Goal: Task Accomplishment & Management: Manage account settings

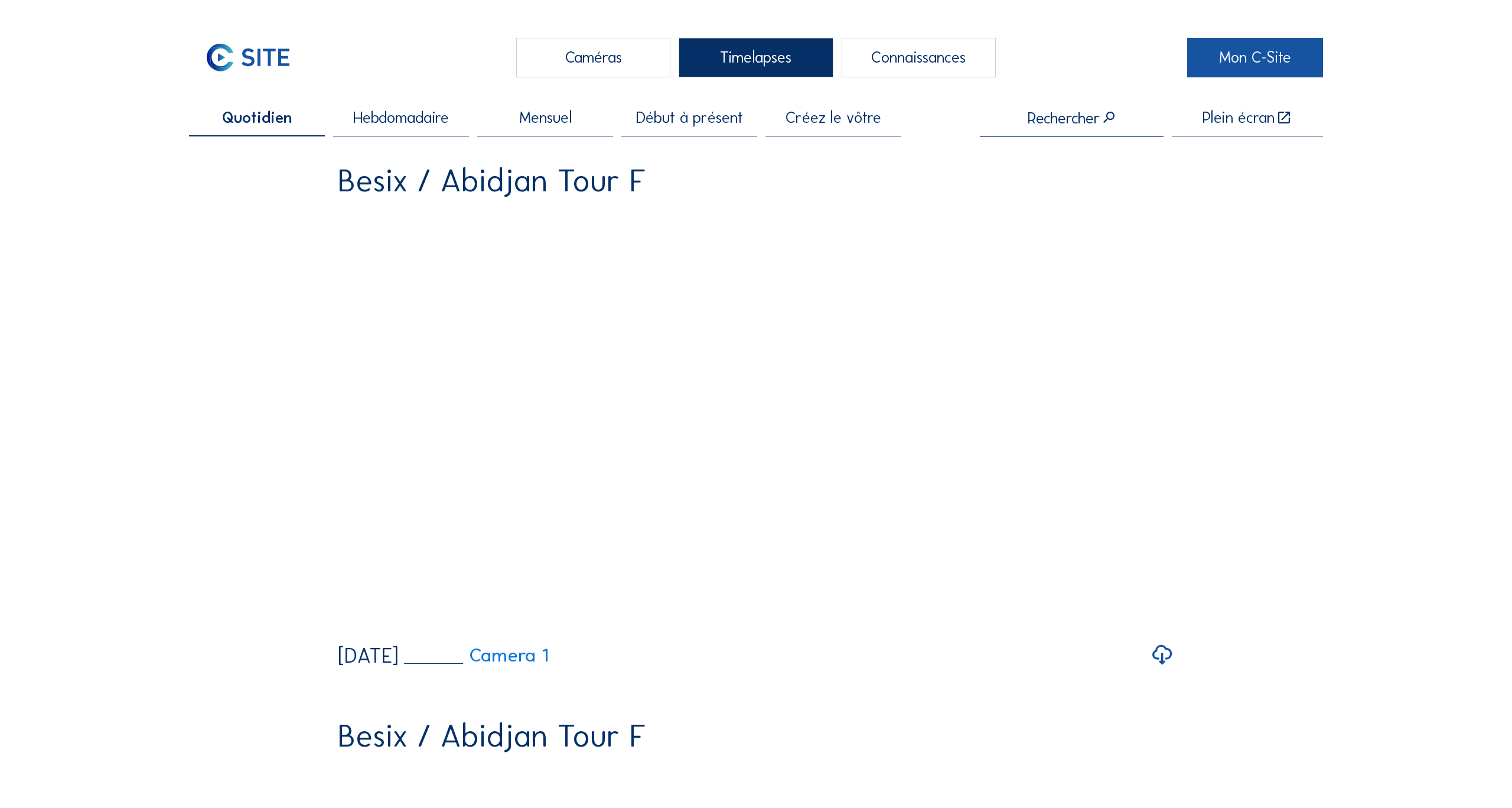
click at [1249, 56] on link "Mon C-Site" at bounding box center [1255, 58] width 136 height 40
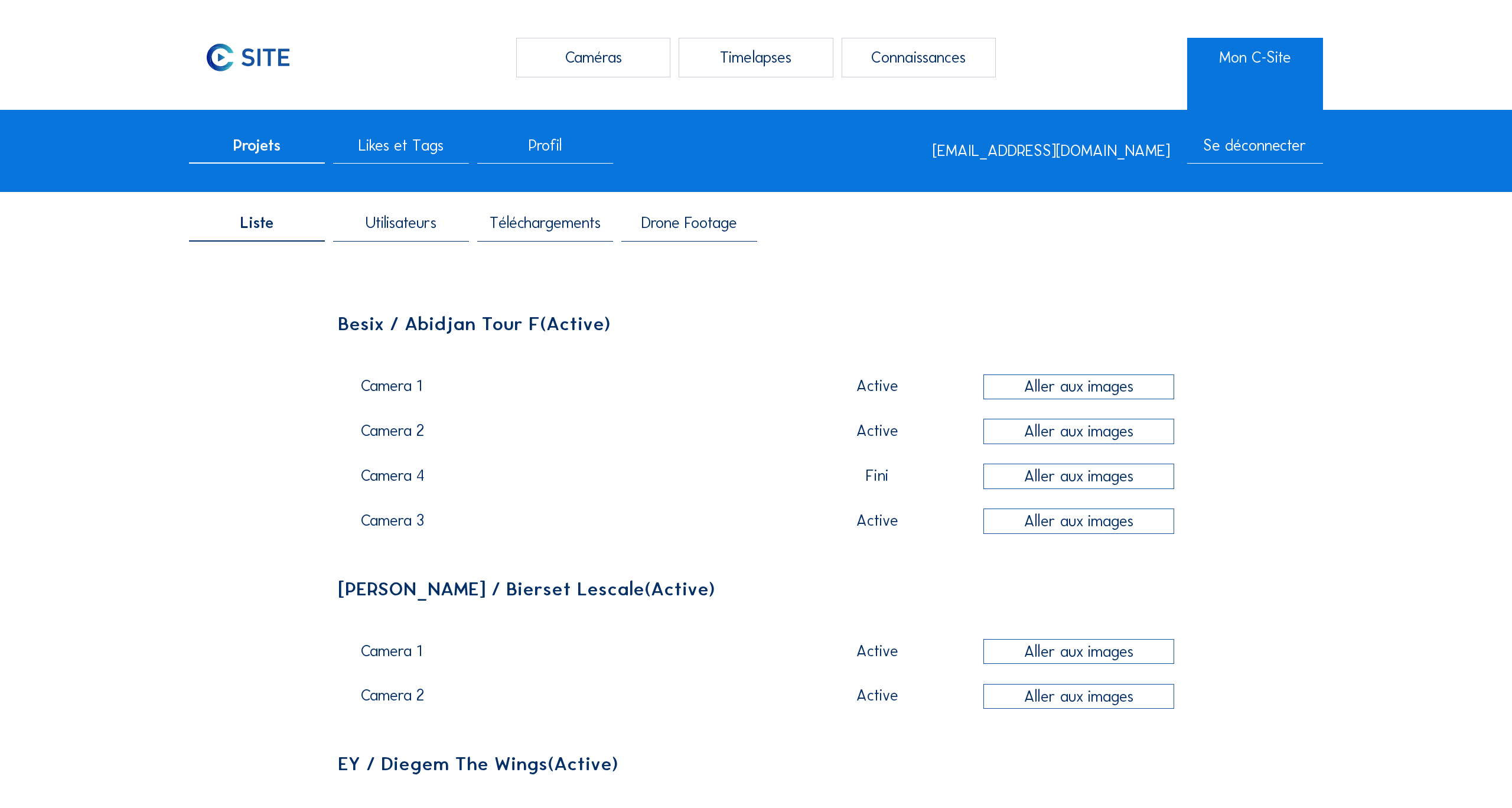
click at [541, 149] on span "Profil" at bounding box center [545, 146] width 33 height 16
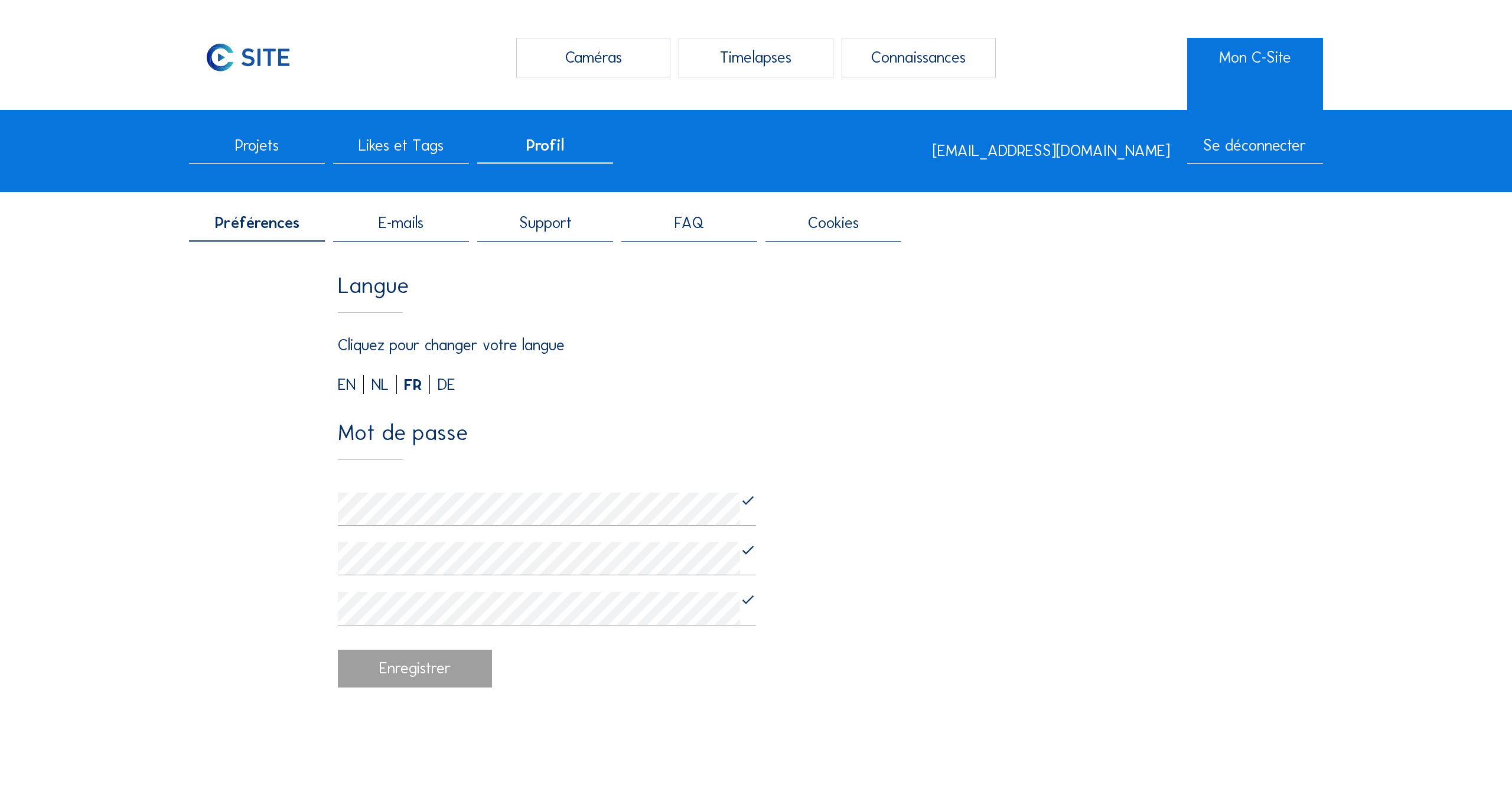
click at [344, 387] on div "EN" at bounding box center [351, 384] width 26 height 16
click at [1035, 428] on div "Password" at bounding box center [756, 441] width 836 height 38
click at [421, 679] on div "Save changes" at bounding box center [415, 668] width 154 height 38
click at [985, 424] on div "Password" at bounding box center [756, 441] width 836 height 38
click at [541, 231] on span "Support" at bounding box center [545, 223] width 52 height 16
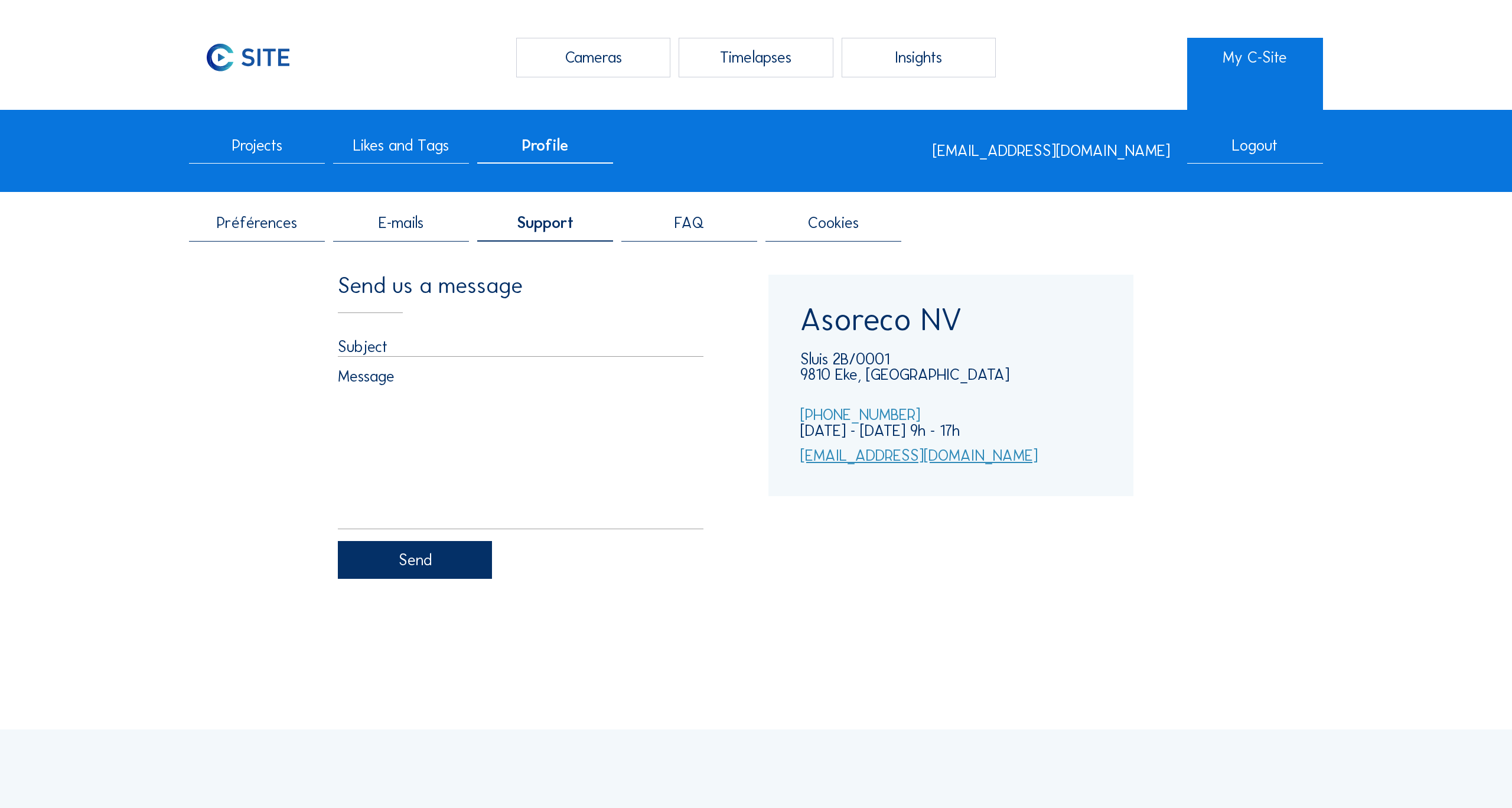
click at [404, 231] on span "E-mails" at bounding box center [401, 223] width 45 height 16
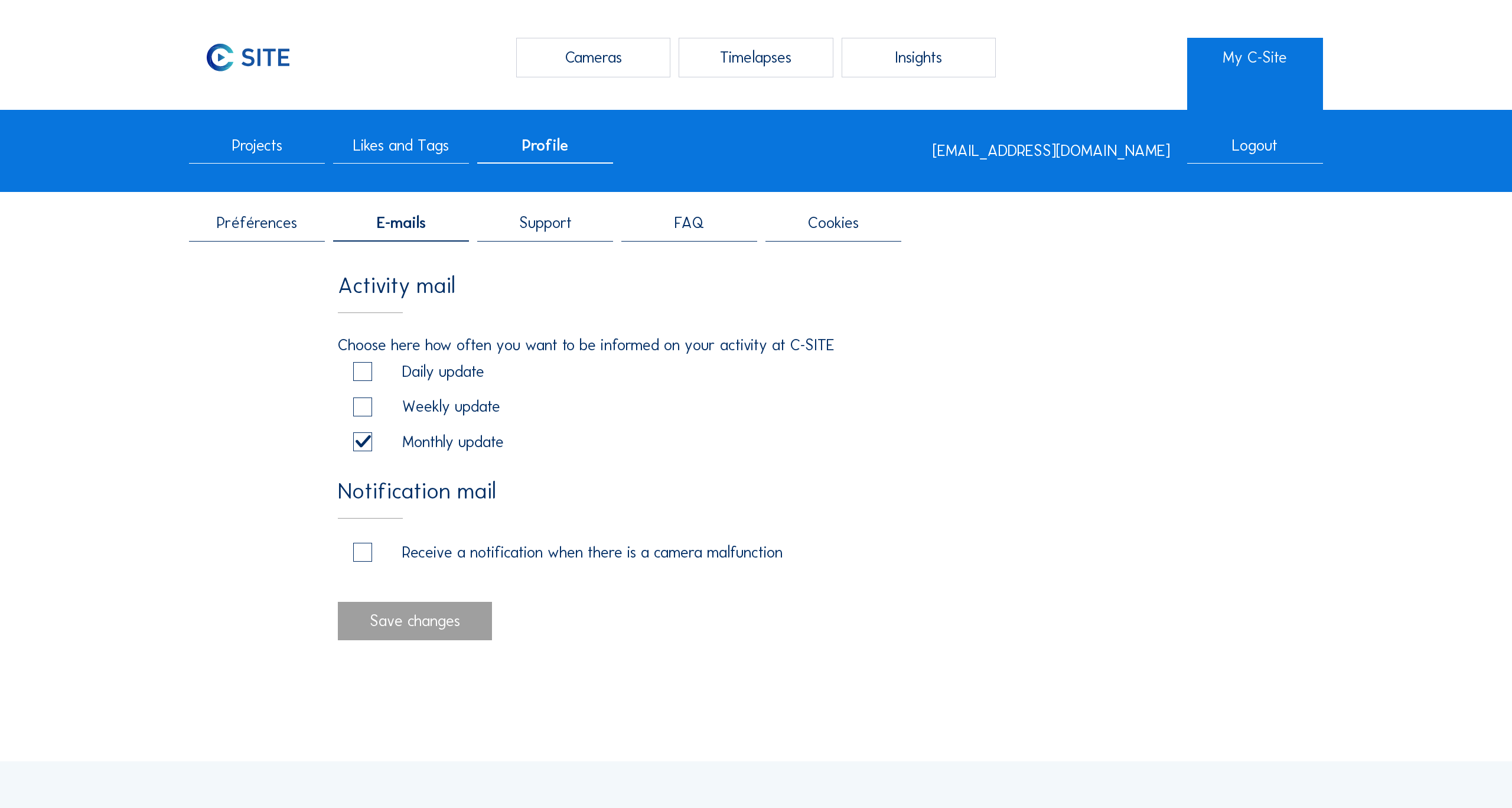
click at [259, 154] on span "Projects" at bounding box center [257, 146] width 50 height 16
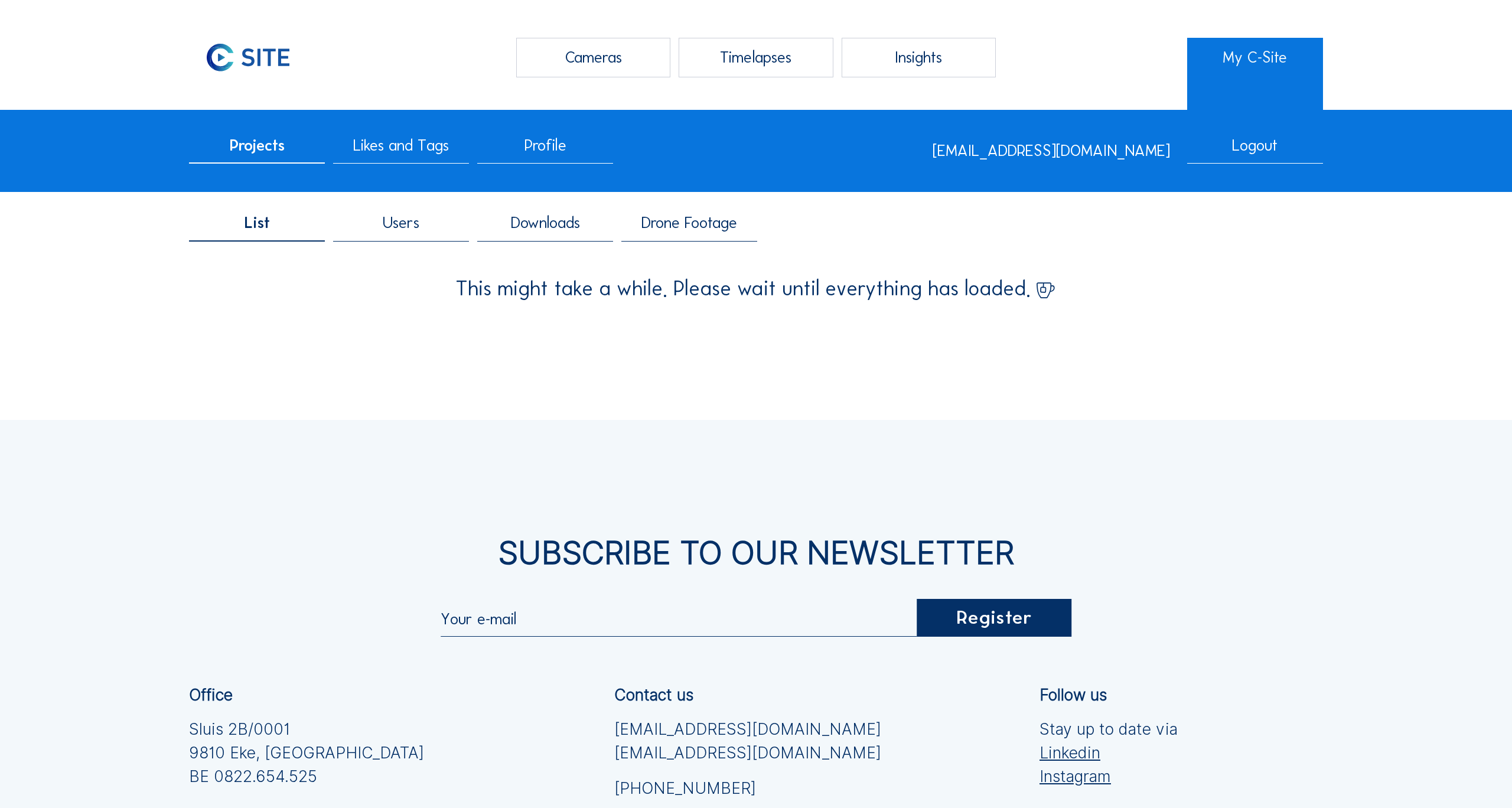
click at [405, 225] on span "Users" at bounding box center [401, 223] width 36 height 16
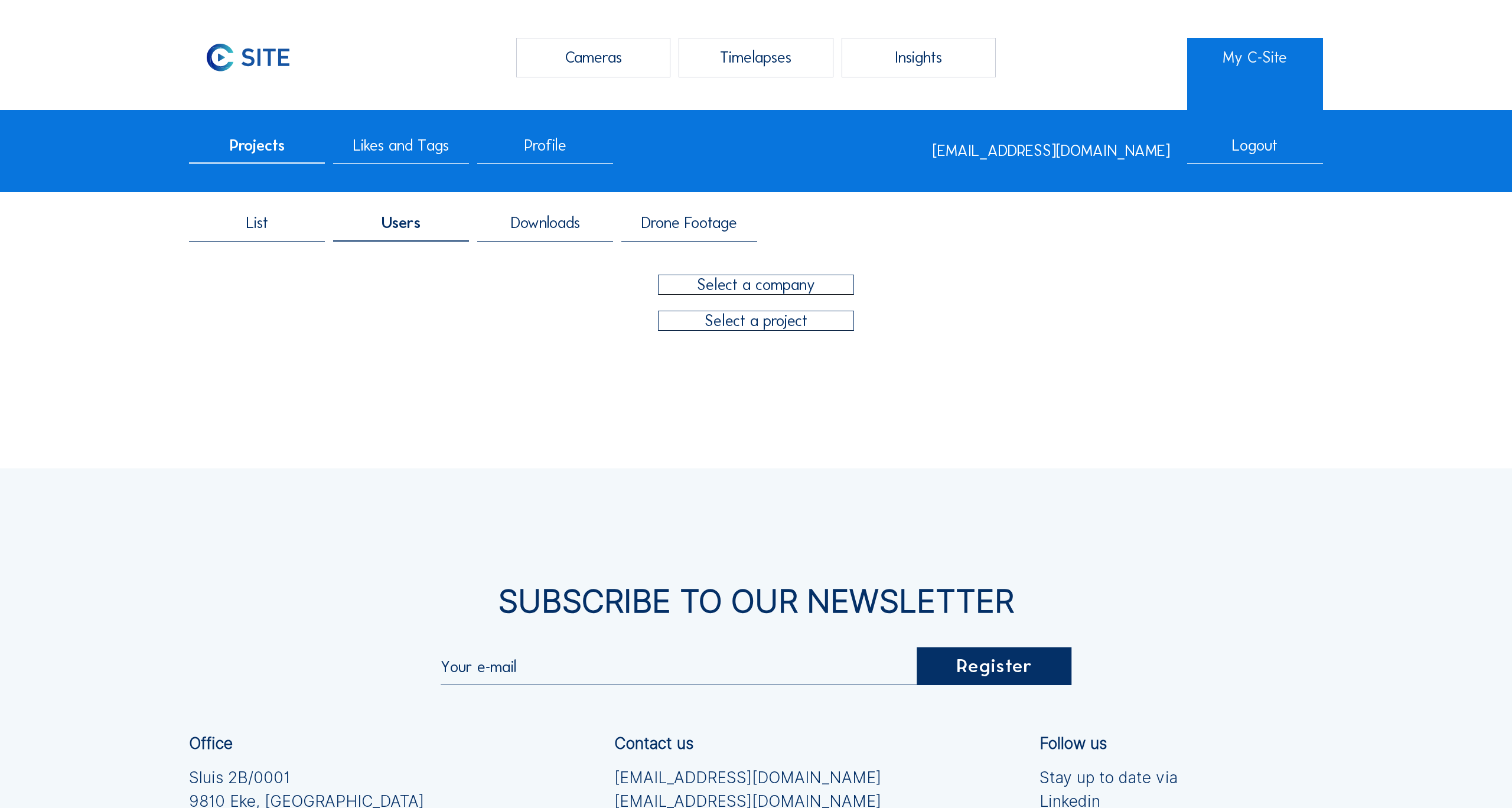
click at [749, 286] on div at bounding box center [756, 284] width 196 height 19
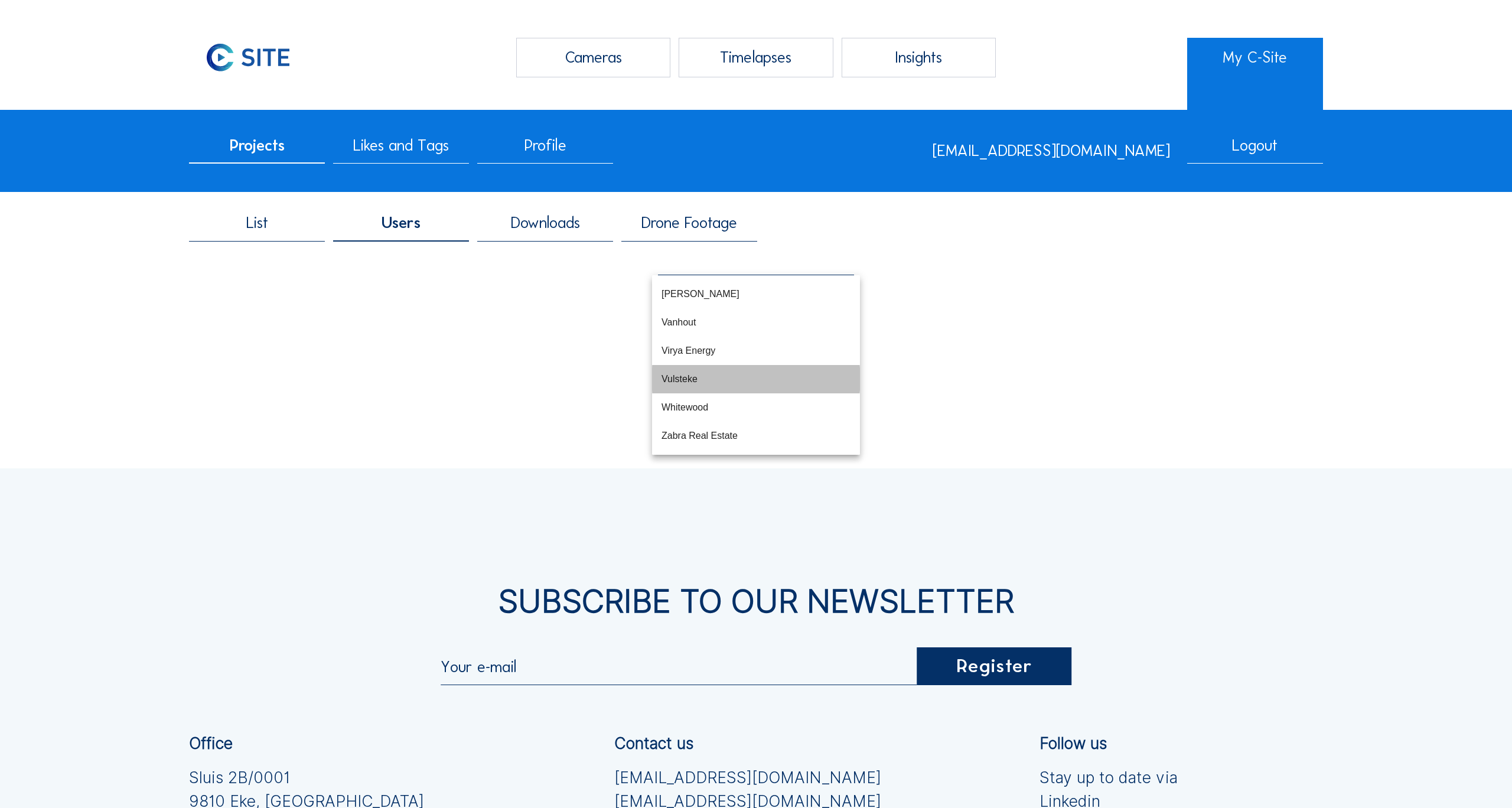
click at [716, 390] on div "Vulsteke" at bounding box center [756, 378] width 189 height 25
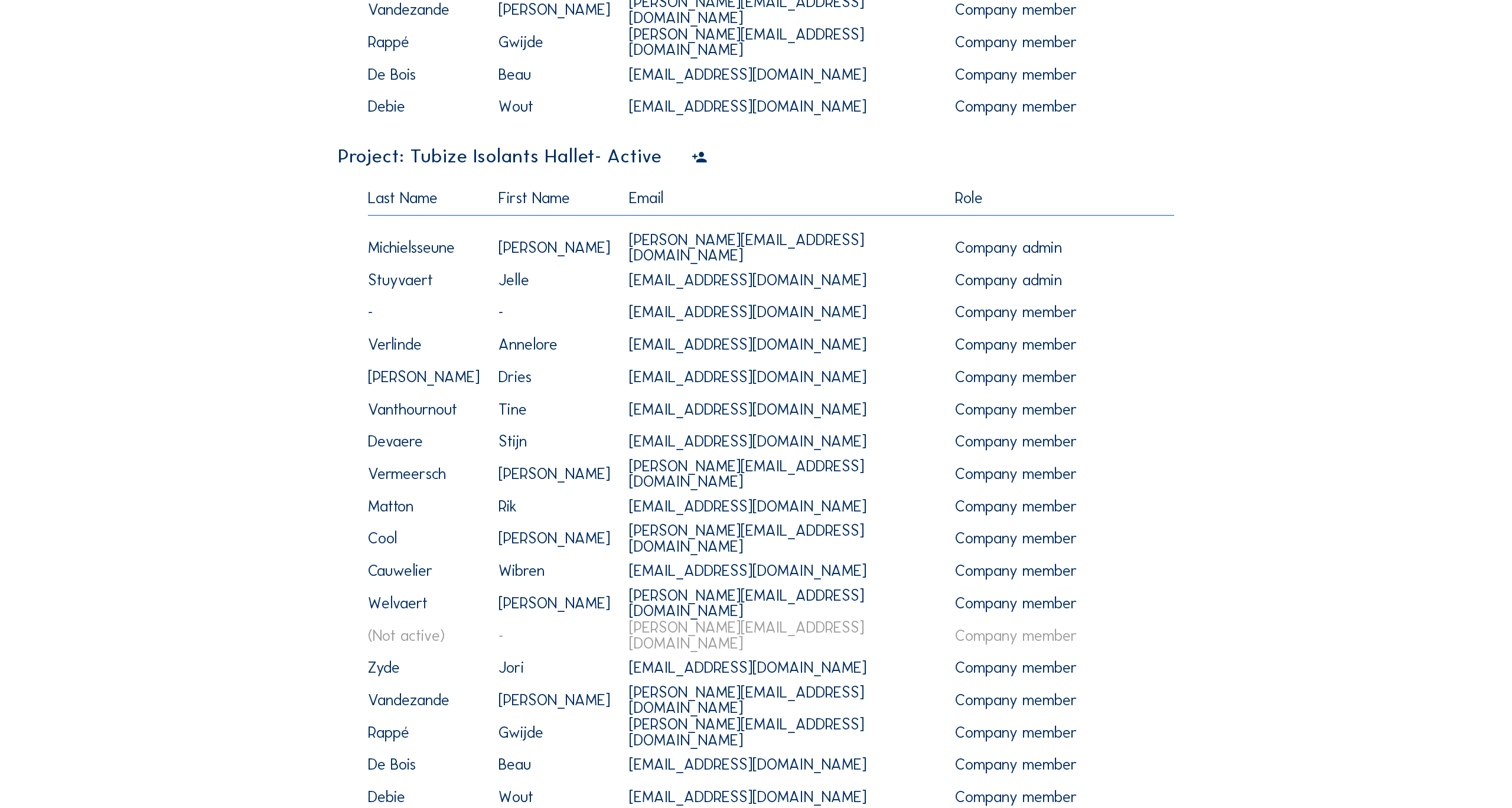
scroll to position [2602, 0]
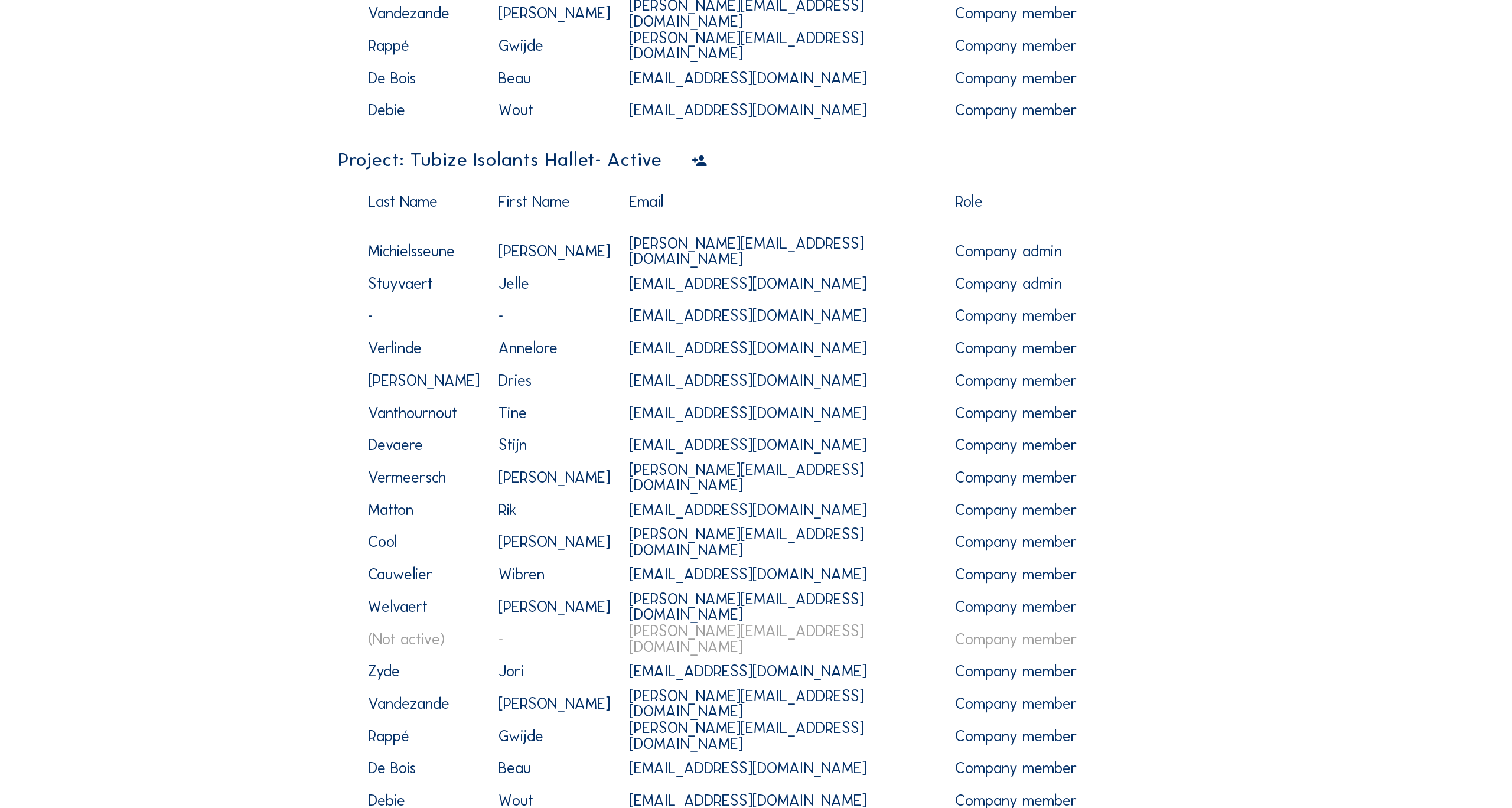
click at [692, 158] on icon at bounding box center [700, 161] width 16 height 19
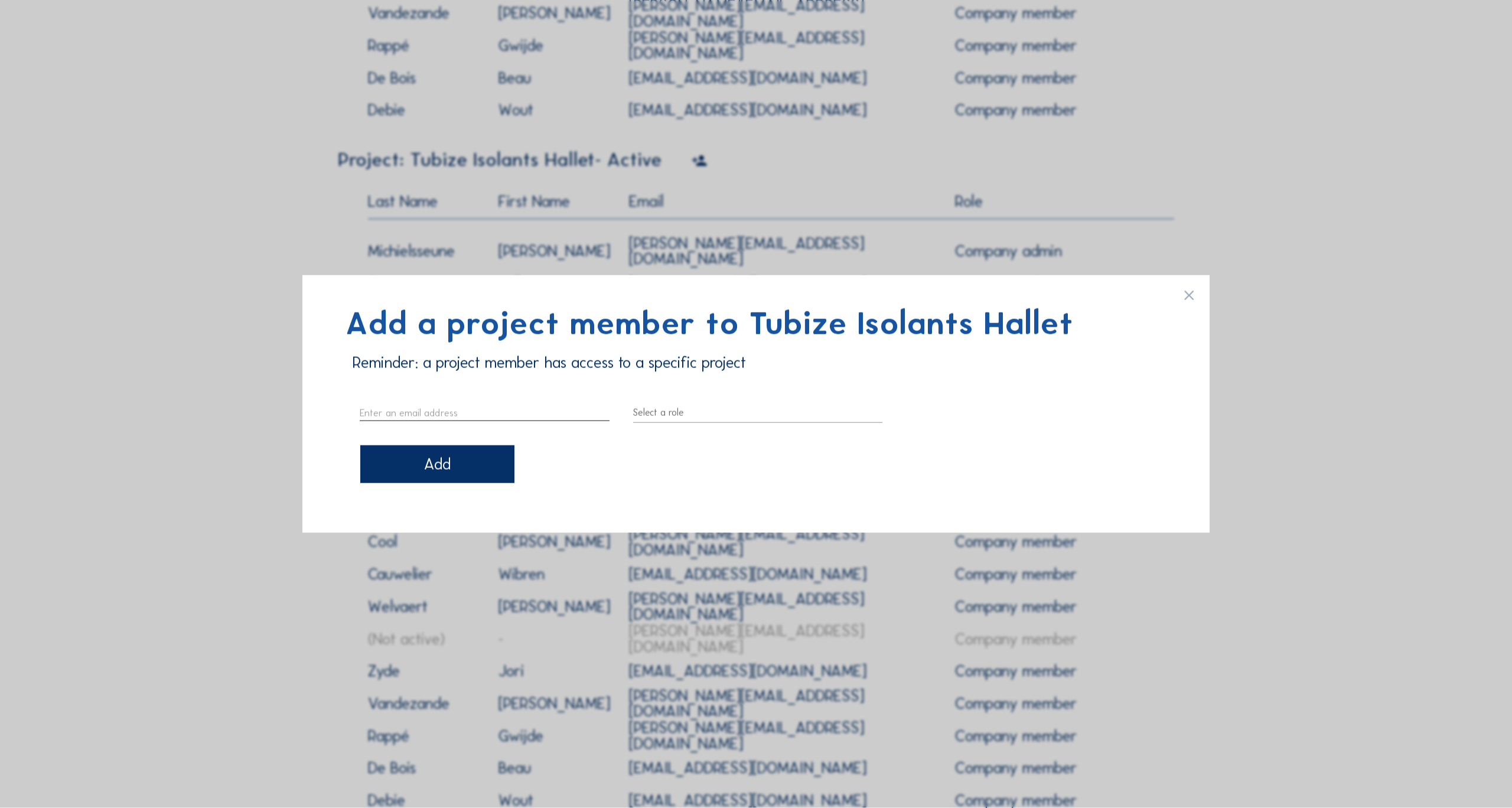
paste input "anges"
type input "a"
paste input "[EMAIL_ADDRESS][DOMAIN_NAME]"
type input "[EMAIL_ADDRESS][DOMAIN_NAME]"
click at [691, 416] on div at bounding box center [758, 412] width 250 height 19
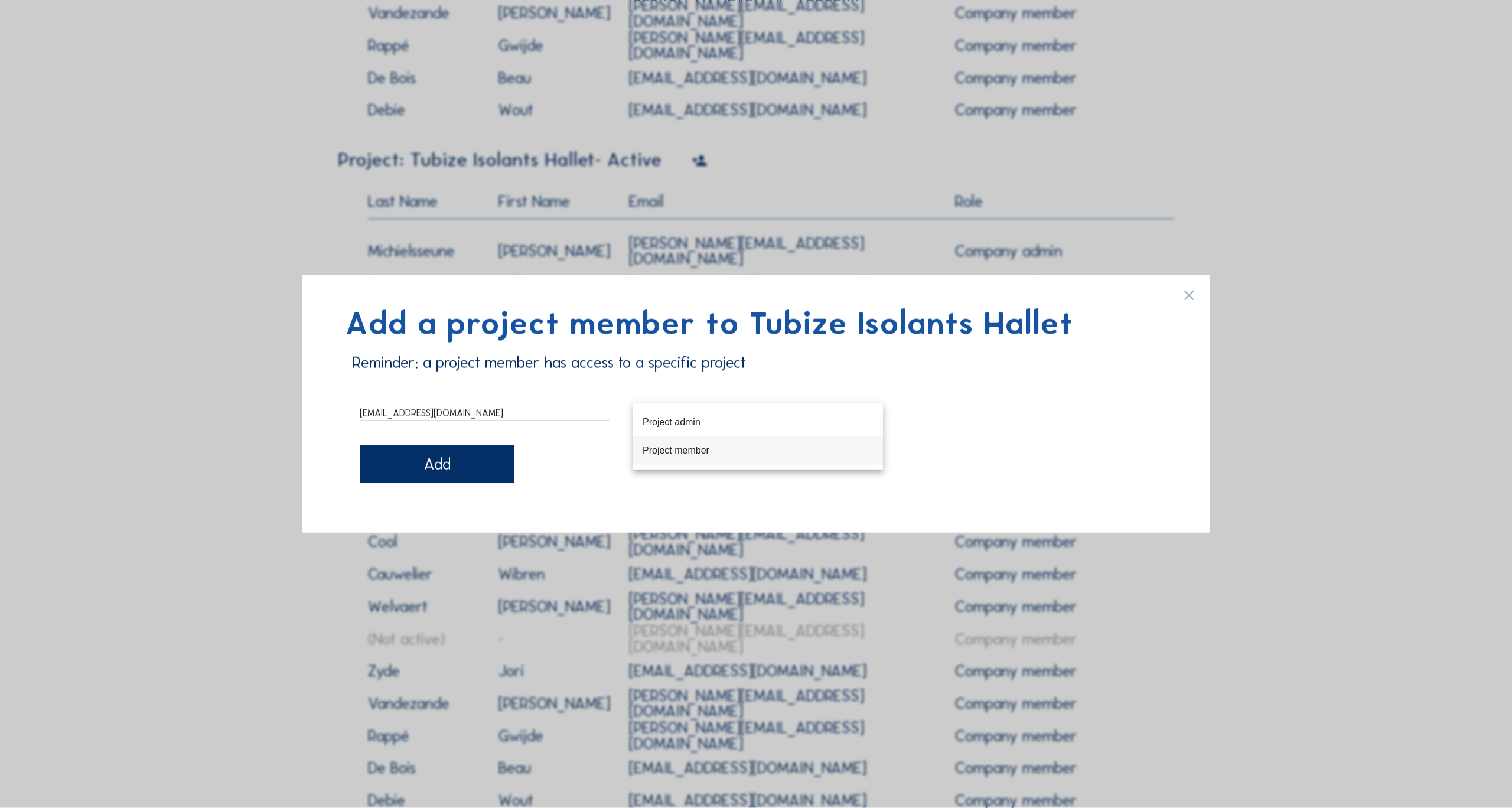
click at [687, 447] on div "Project member" at bounding box center [758, 450] width 231 height 11
click at [436, 468] on div "Add" at bounding box center [437, 464] width 154 height 38
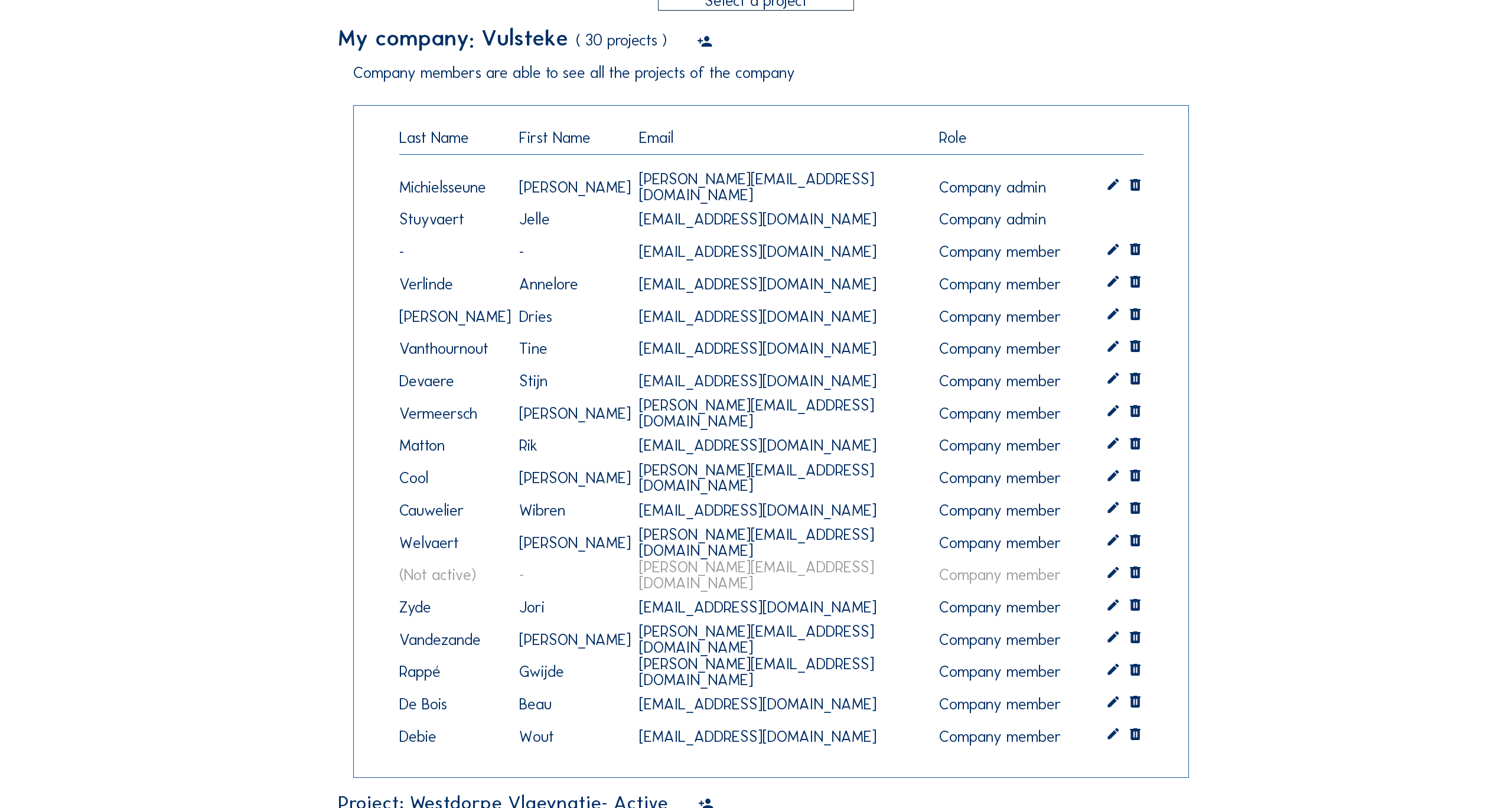
scroll to position [0, 0]
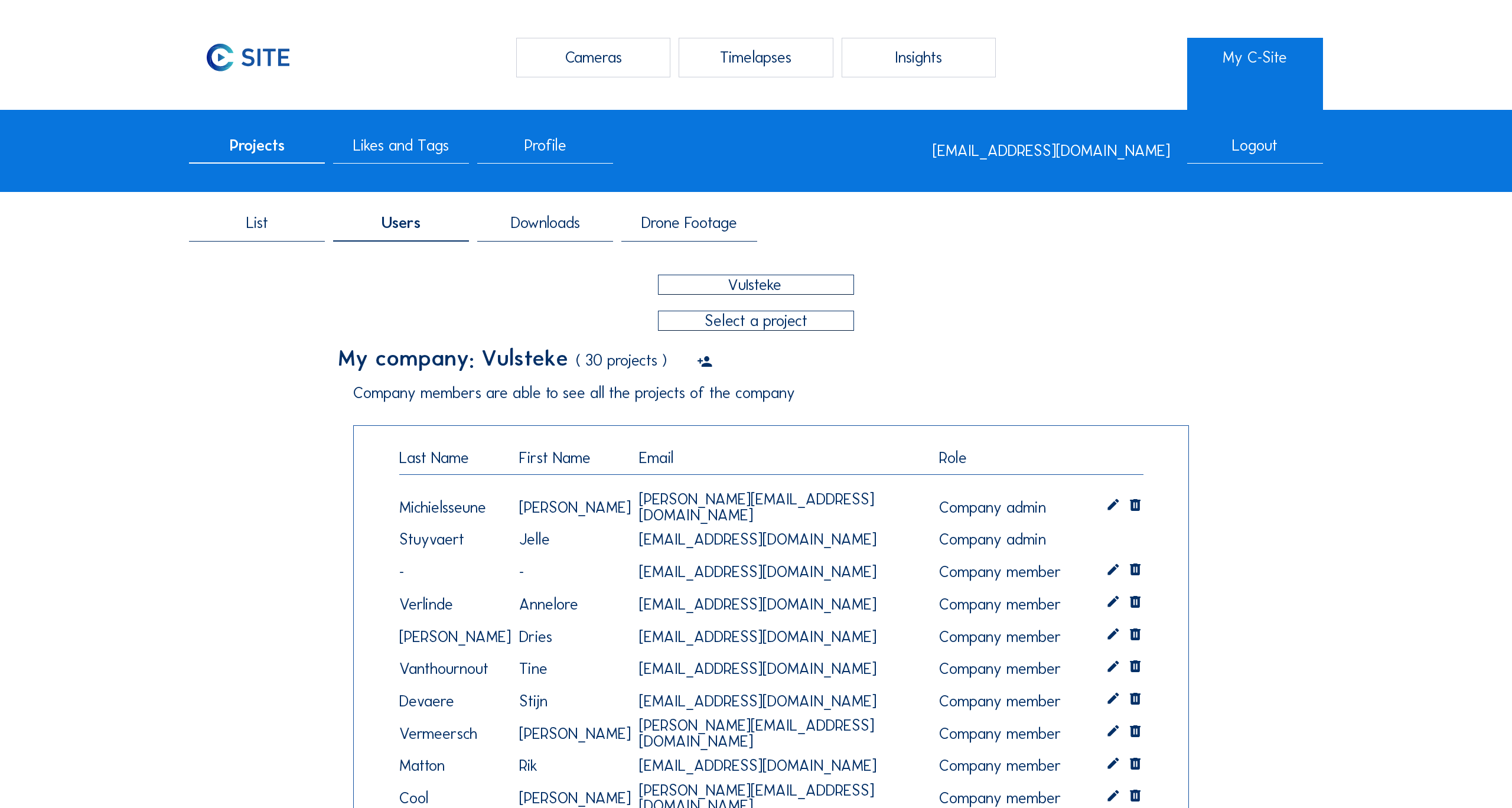
click at [584, 56] on div "Cameras" at bounding box center [594, 58] width 154 height 40
